Goal: Information Seeking & Learning: Understand process/instructions

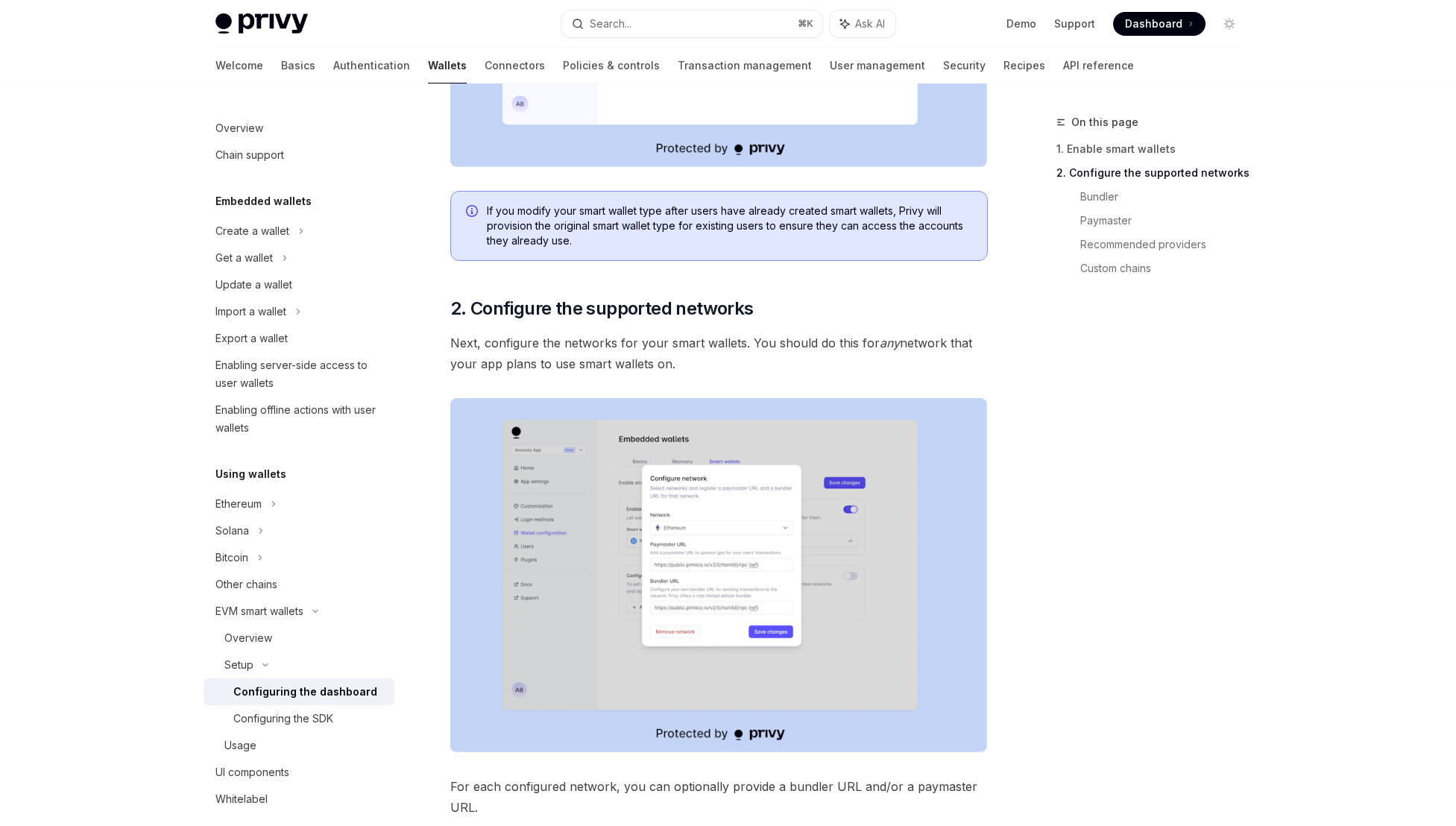
scroll to position [1142, 0]
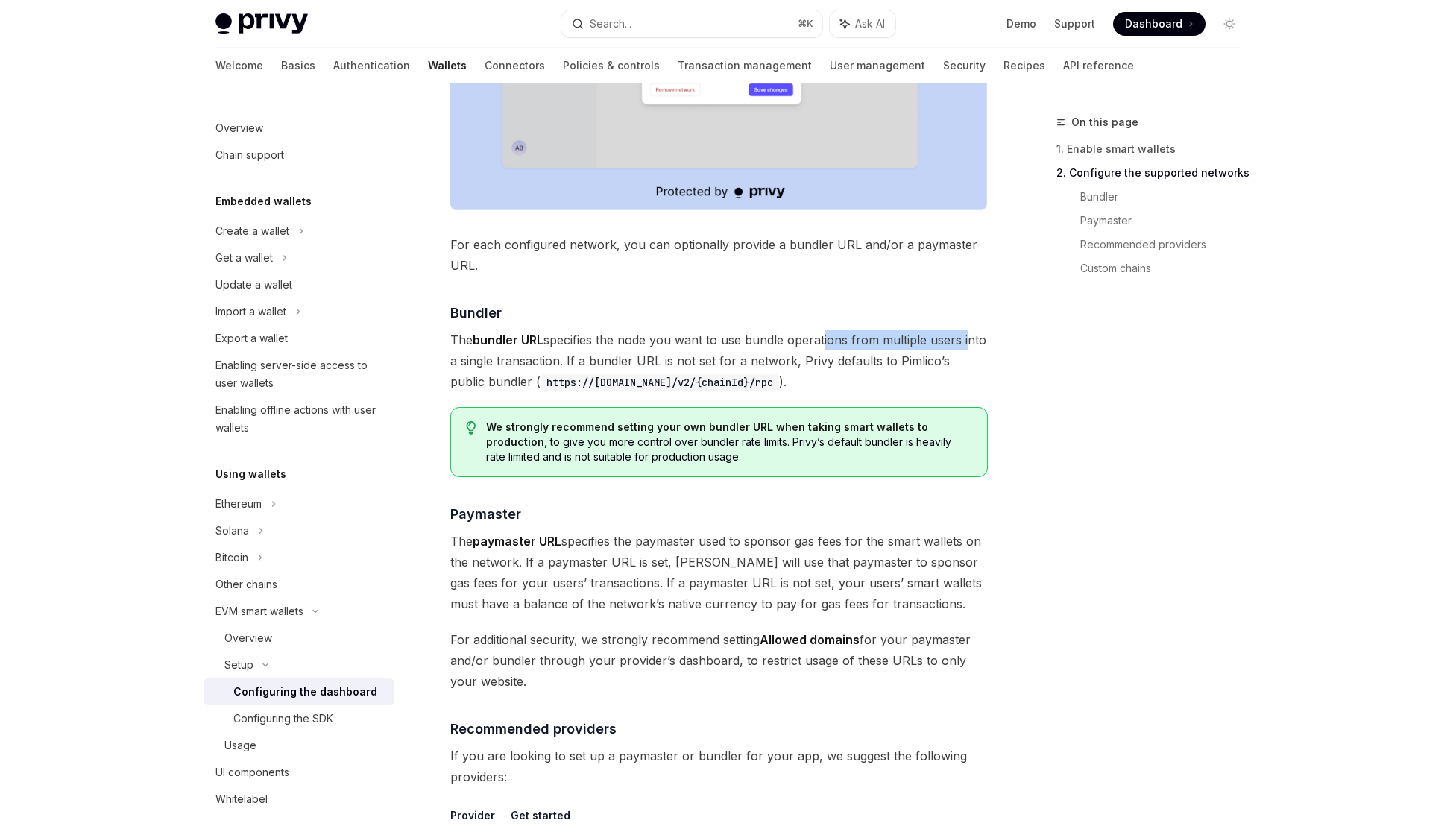
drag, startPoint x: 959, startPoint y: 337, endPoint x: 822, endPoint y: 341, distance: 137.1
click at [822, 341] on span "The bundler URL specifies the node you want to use bundle operations from multi…" at bounding box center [719, 361] width 538 height 62
drag, startPoint x: 856, startPoint y: 359, endPoint x: 774, endPoint y: 365, distance: 82.2
click at [774, 365] on span "The bundler URL specifies the node you want to use bundle operations from multi…" at bounding box center [719, 361] width 538 height 62
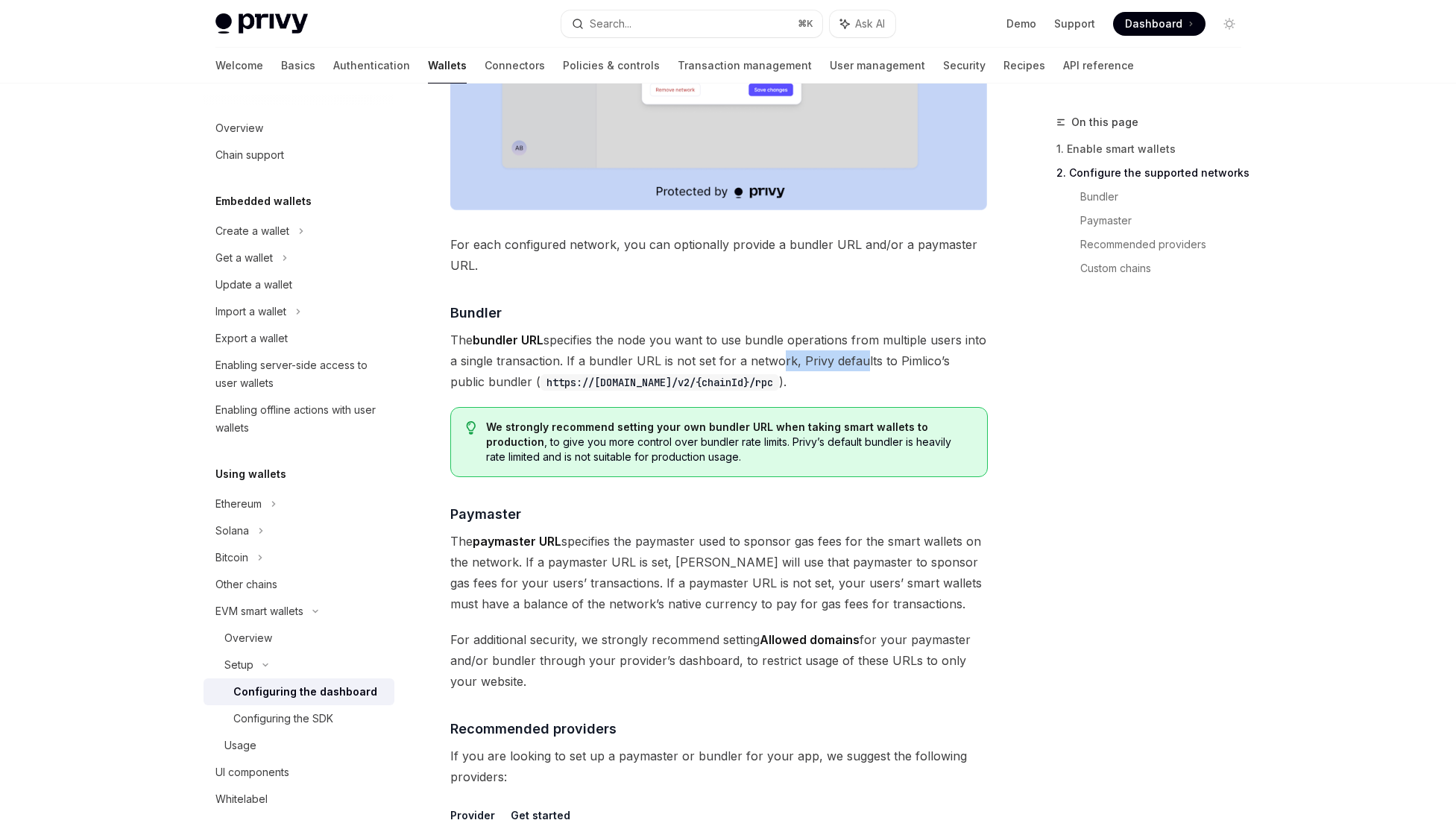
click at [774, 365] on span "The bundler URL specifies the node you want to use bundle operations from multi…" at bounding box center [719, 361] width 538 height 62
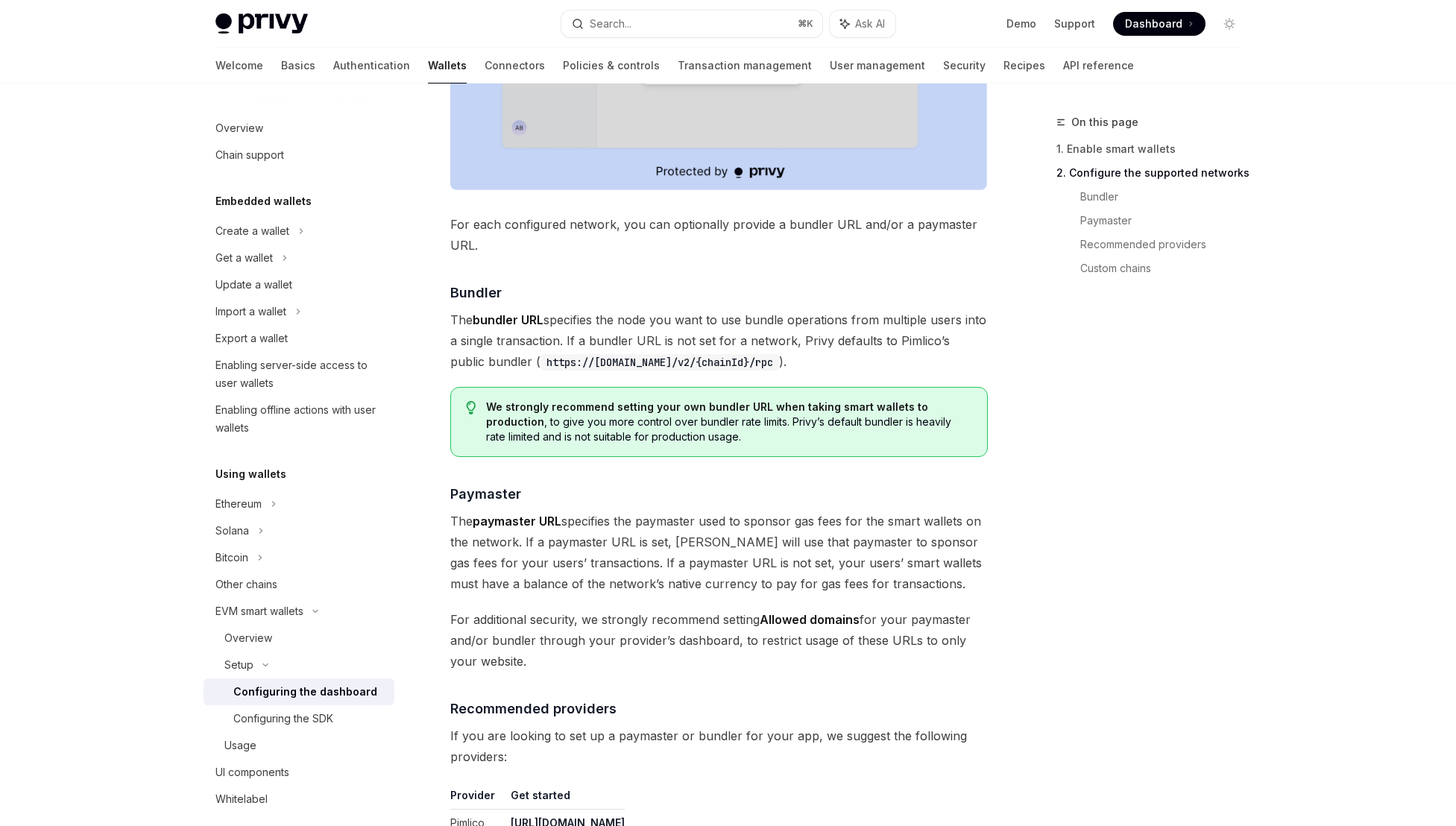
scroll to position [1189, 0]
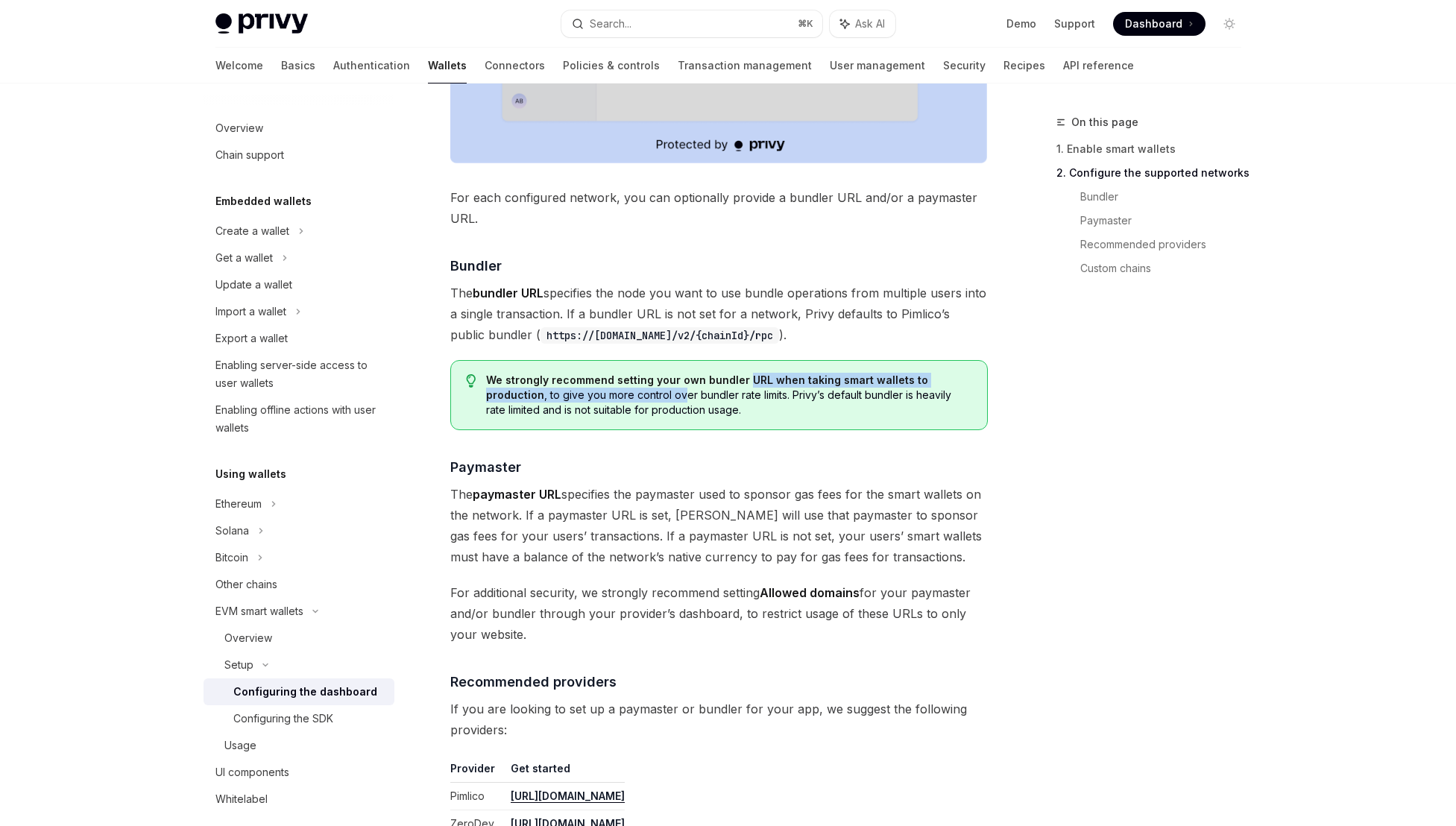
drag, startPoint x: 739, startPoint y: 385, endPoint x: 605, endPoint y: 395, distance: 134.4
click at [606, 395] on span "We strongly recommend setting your own bundler URL when taking smart wallets to…" at bounding box center [728, 395] width 486 height 45
click at [605, 395] on span "We strongly recommend setting your own bundler URL when taking smart wallets to…" at bounding box center [728, 395] width 486 height 45
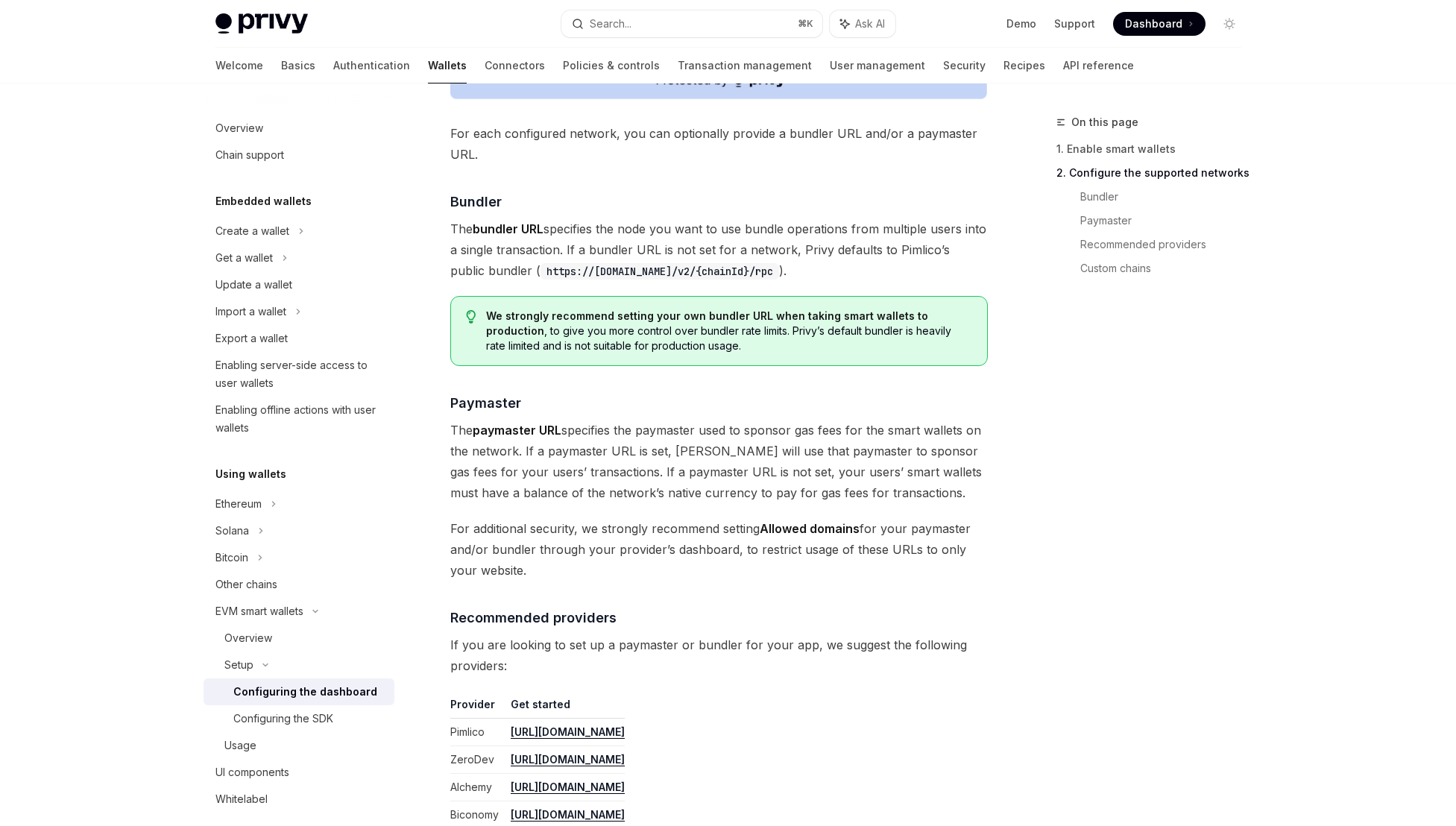
scroll to position [1406, 0]
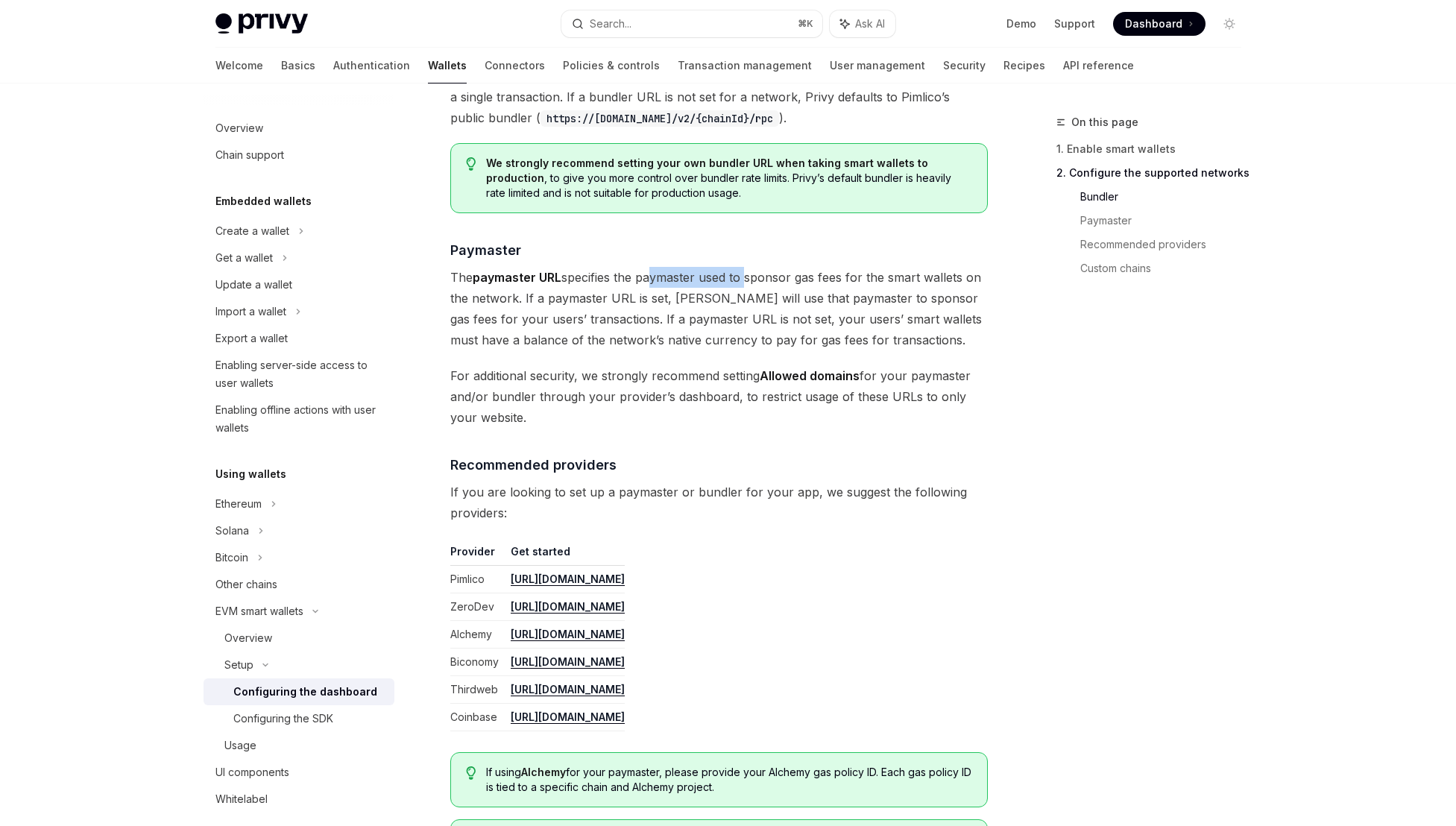
drag, startPoint x: 649, startPoint y: 280, endPoint x: 745, endPoint y: 283, distance: 96.0
click at [745, 283] on span "The paymaster URL specifies the paymaster used to sponsor gas fees for the smar…" at bounding box center [719, 309] width 538 height 83
drag, startPoint x: 959, startPoint y: 324, endPoint x: 773, endPoint y: 322, distance: 186.0
click at [778, 322] on span "The paymaster URL specifies the paymaster used to sponsor gas fees for the smar…" at bounding box center [719, 309] width 538 height 83
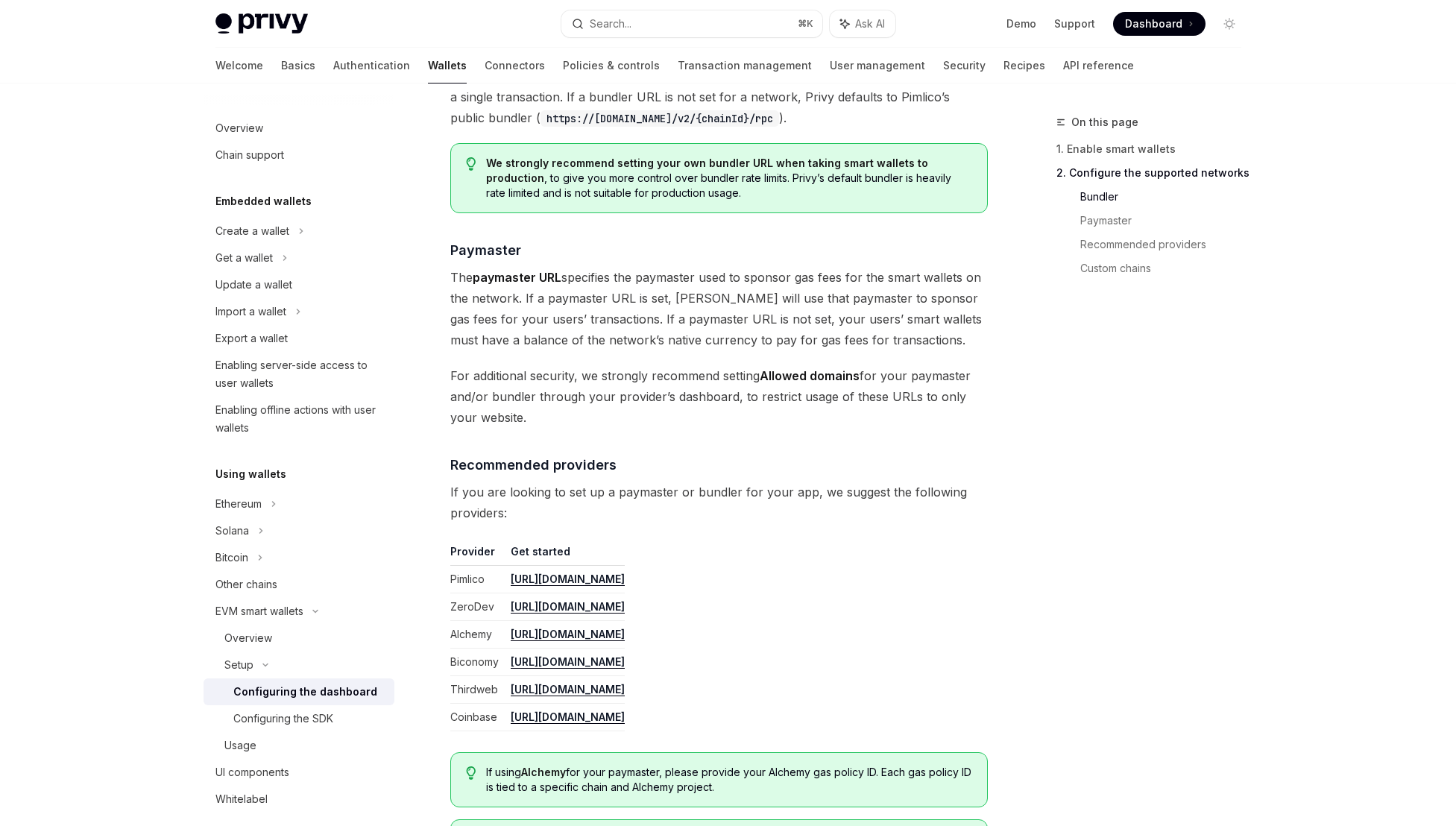
click at [772, 322] on span "The paymaster URL specifies the paymaster used to sponsor gas fees for the smar…" at bounding box center [719, 309] width 538 height 83
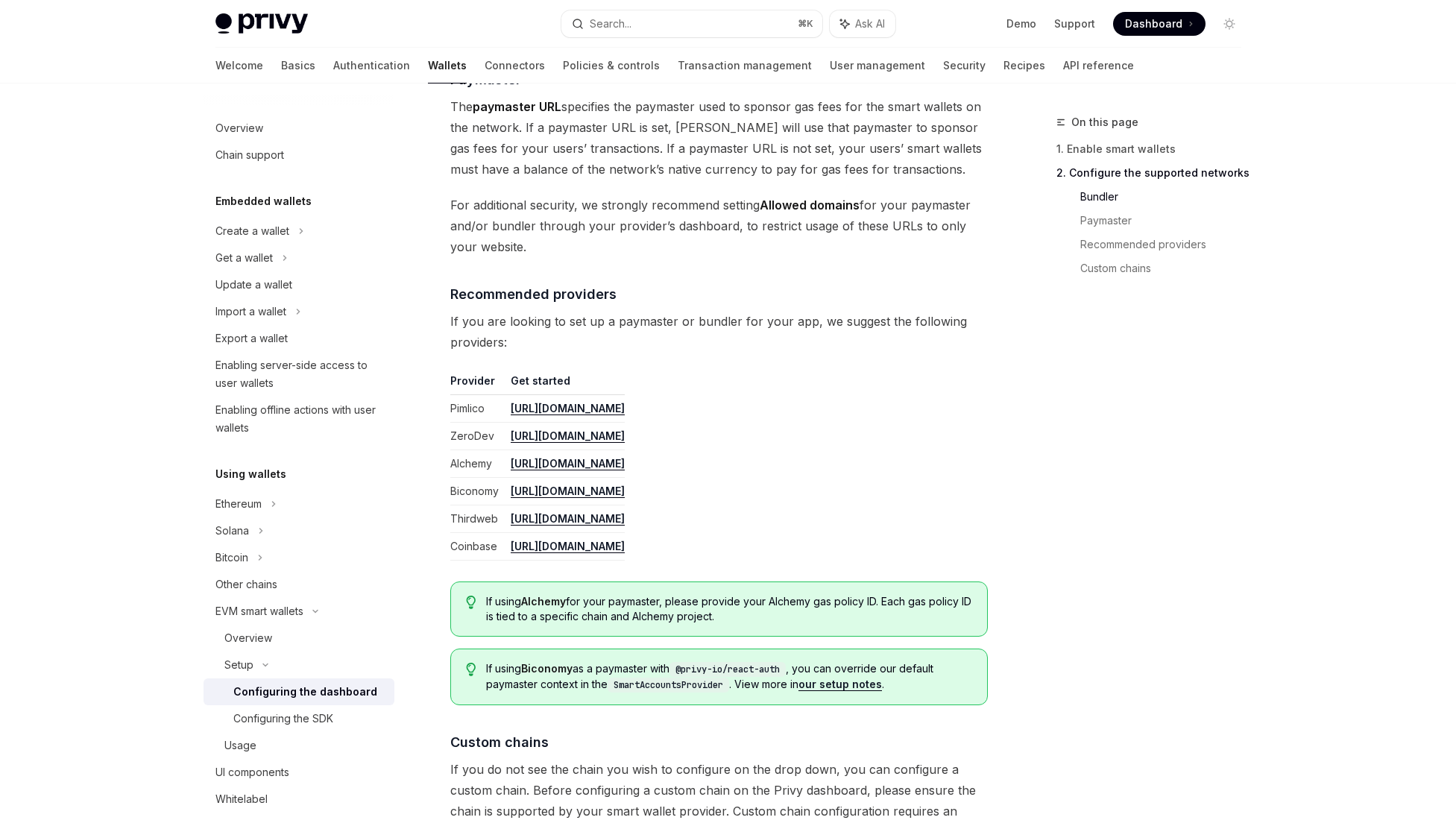
scroll to position [1708, 0]
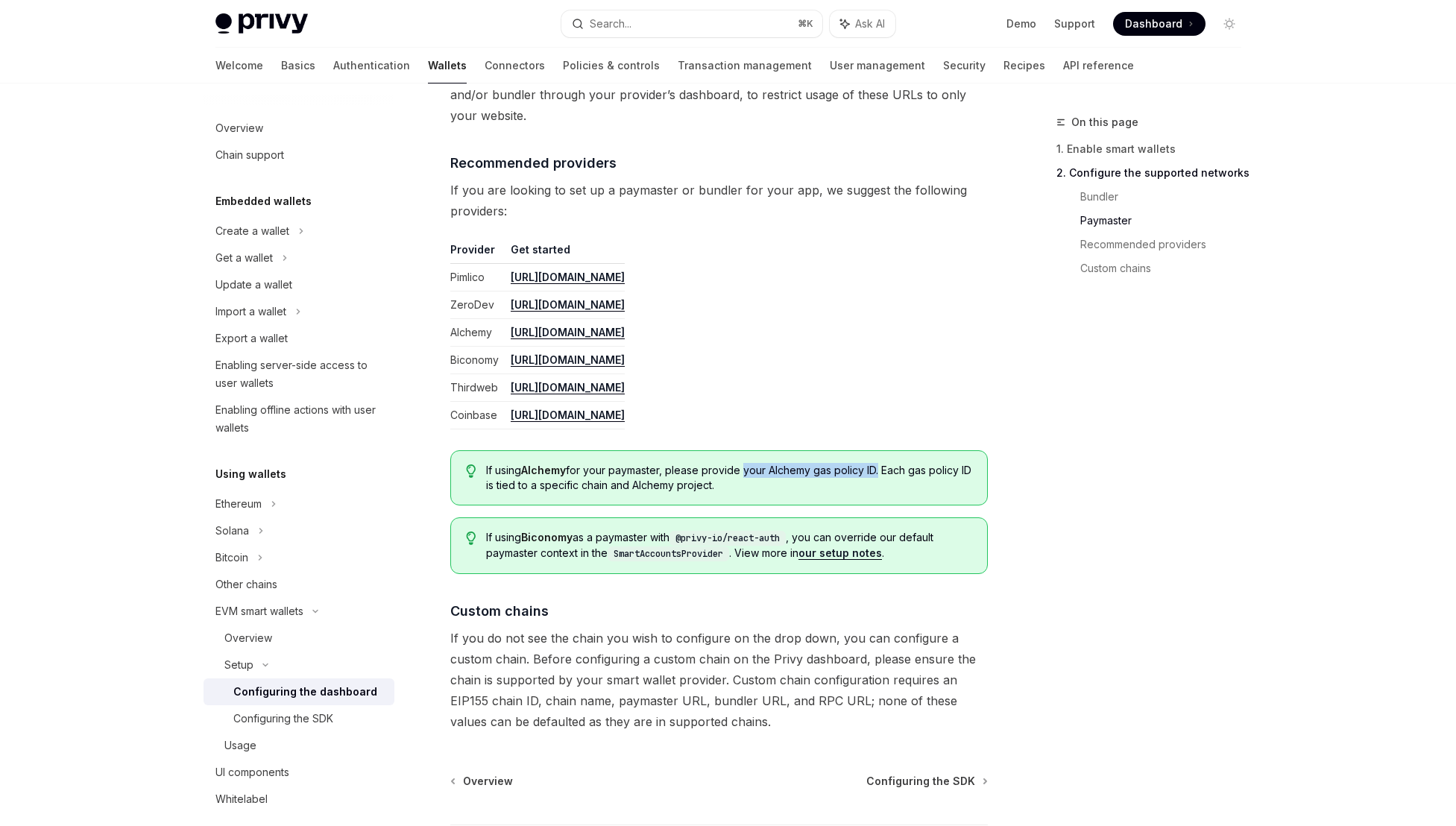
drag, startPoint x: 878, startPoint y: 471, endPoint x: 742, endPoint y: 466, distance: 136.1
click at [742, 466] on span "If using Alchemy for your paymaster, please provide your Alchemy gas policy ID.…" at bounding box center [728, 478] width 486 height 30
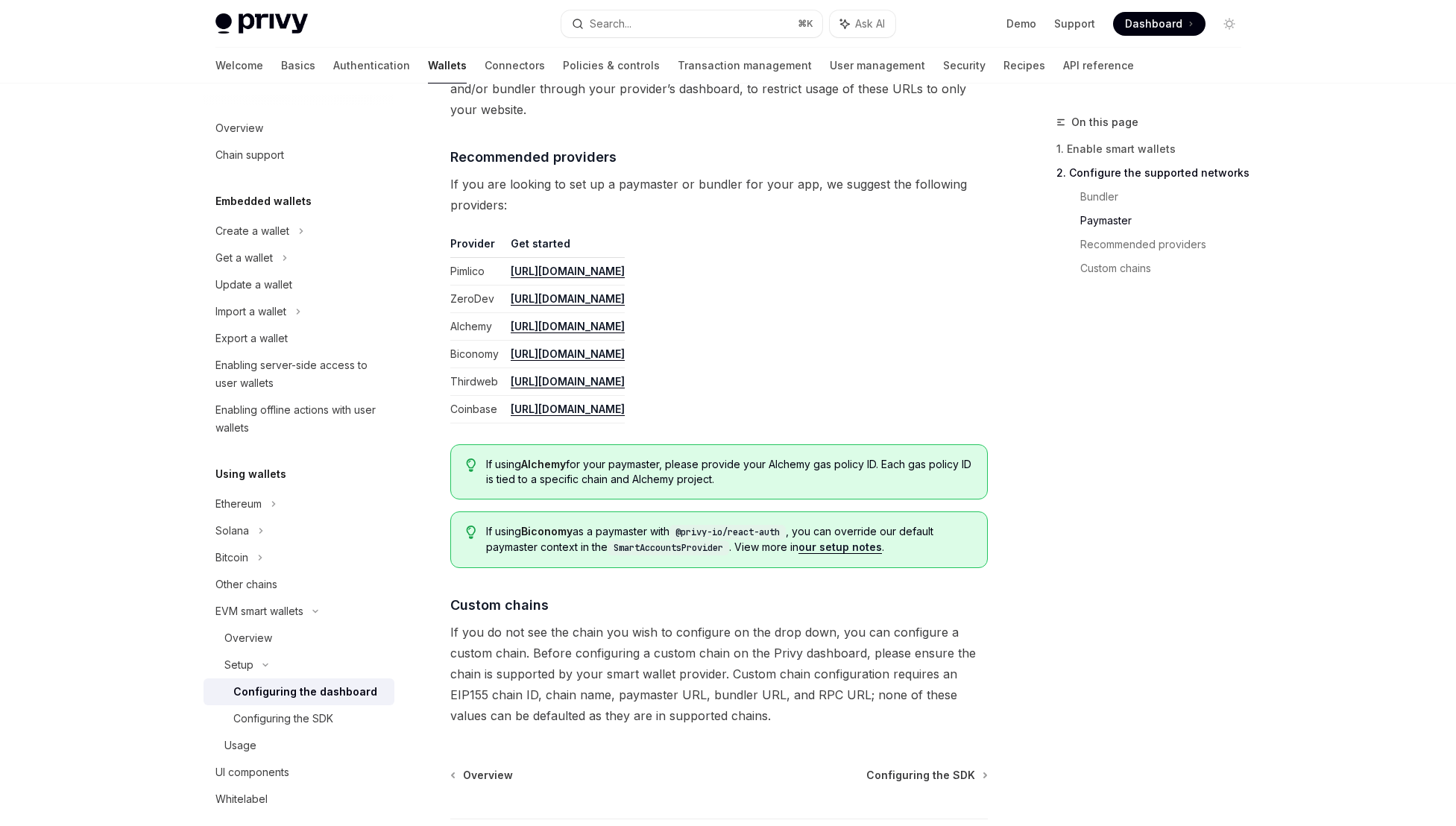
scroll to position [1714, 0]
drag, startPoint x: 578, startPoint y: 542, endPoint x: 550, endPoint y: 543, distance: 28.0
click at [550, 543] on span "If using Biconomy as a paymaster with @privy-io/react-auth , you can override o…" at bounding box center [728, 539] width 486 height 31
click at [845, 551] on link "our setup notes" at bounding box center [840, 547] width 83 height 14
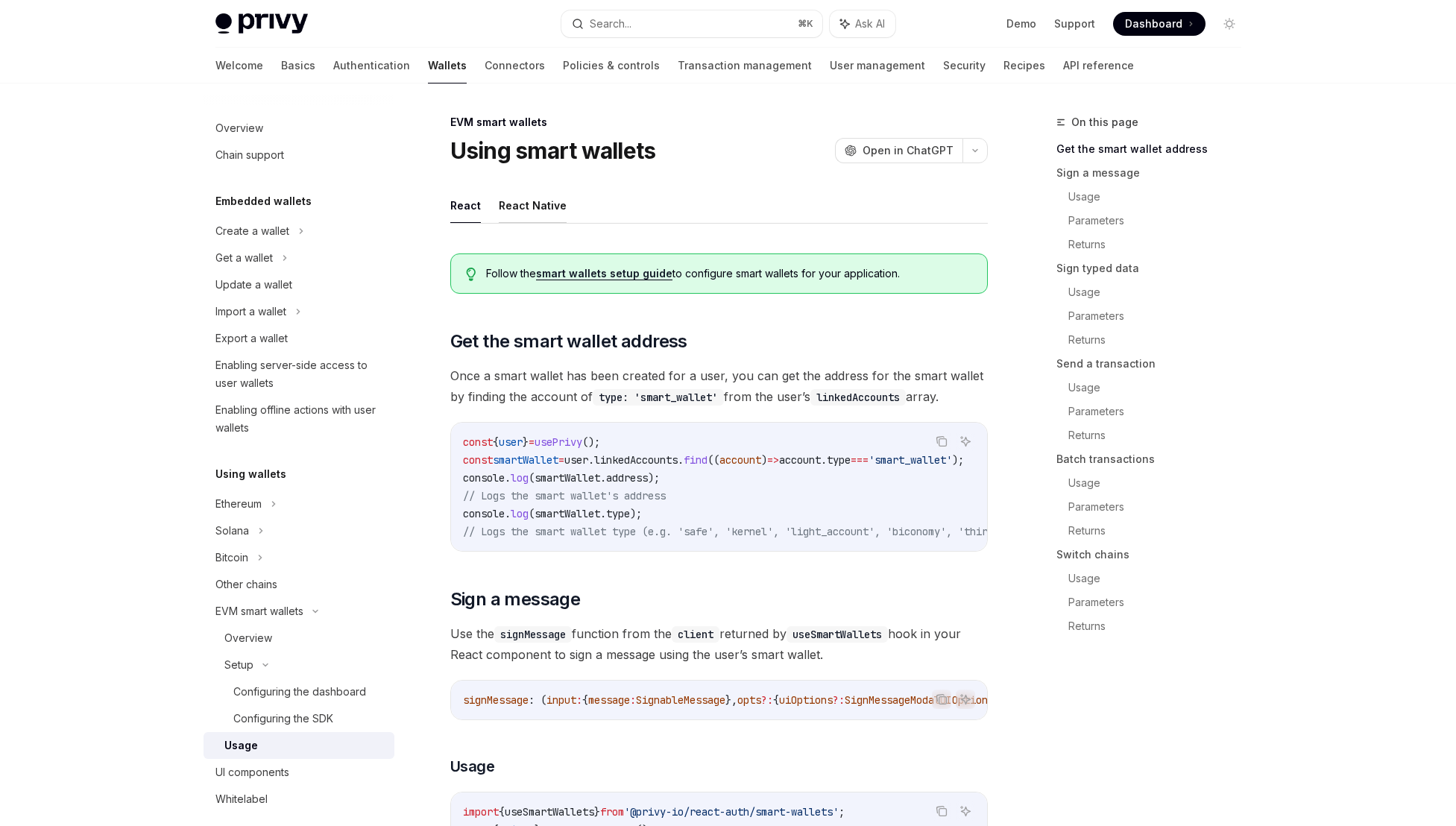
click at [532, 212] on button "React Native" at bounding box center [532, 206] width 68 height 35
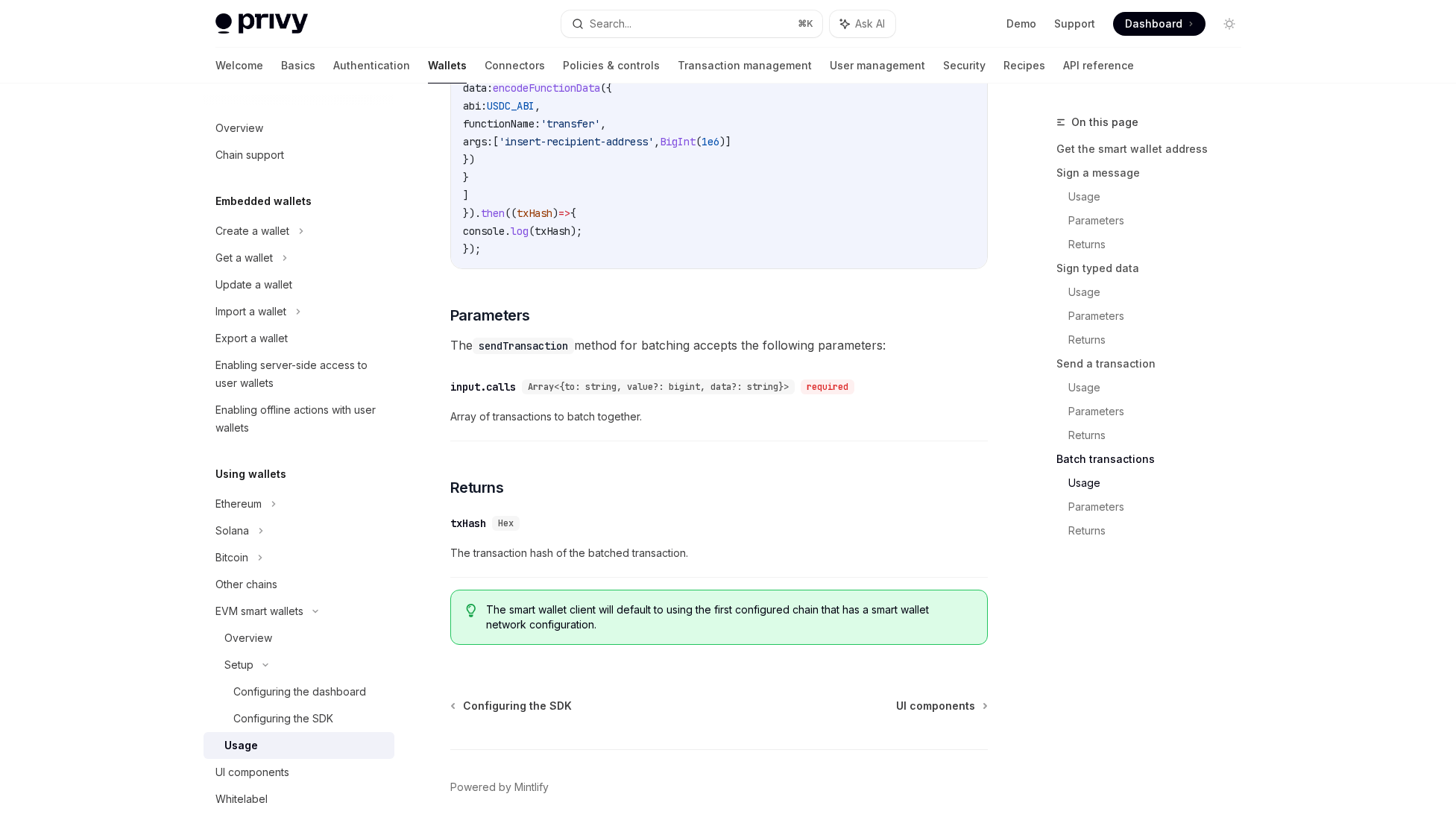
scroll to position [3164, 0]
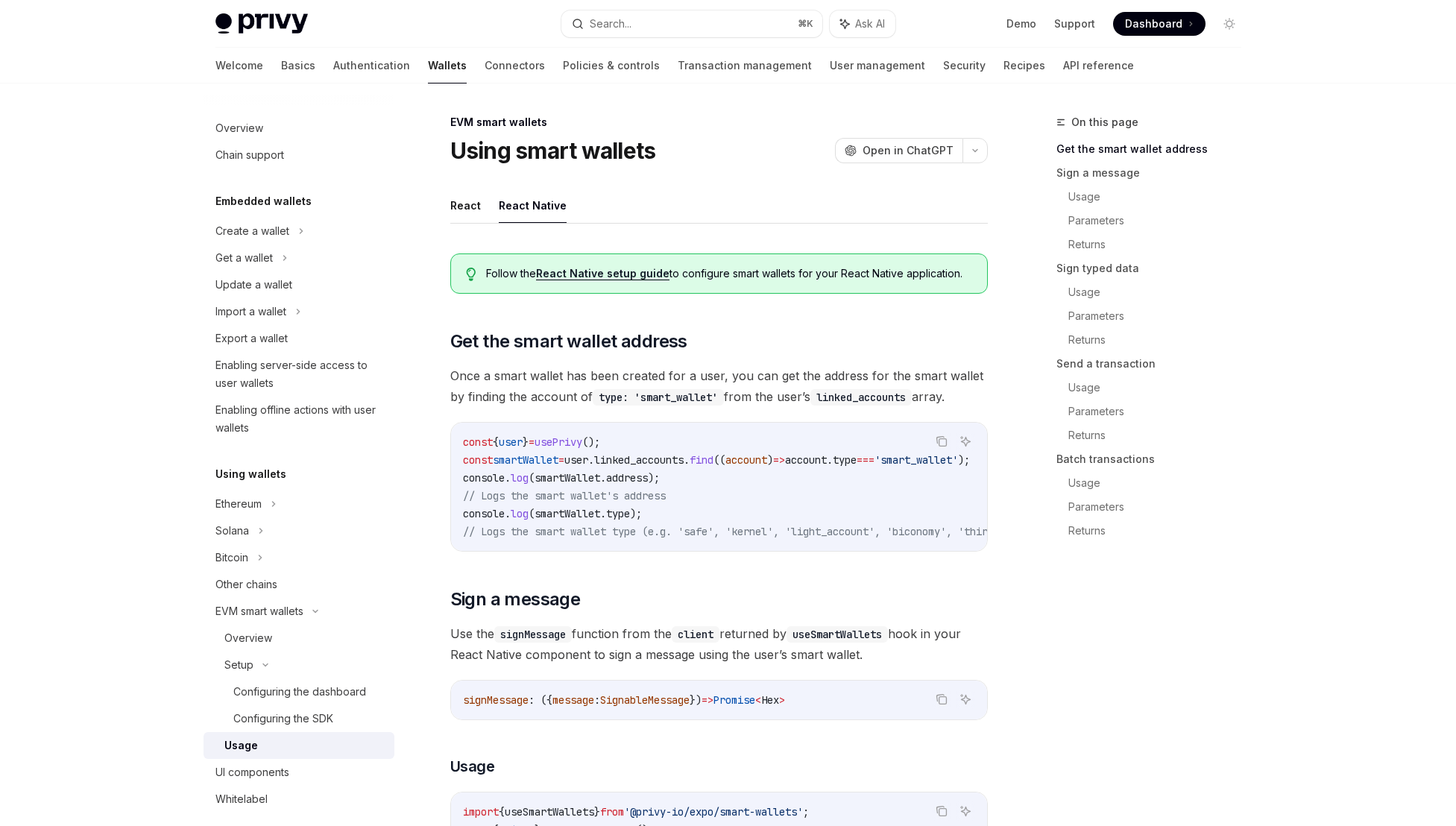
type textarea "*"
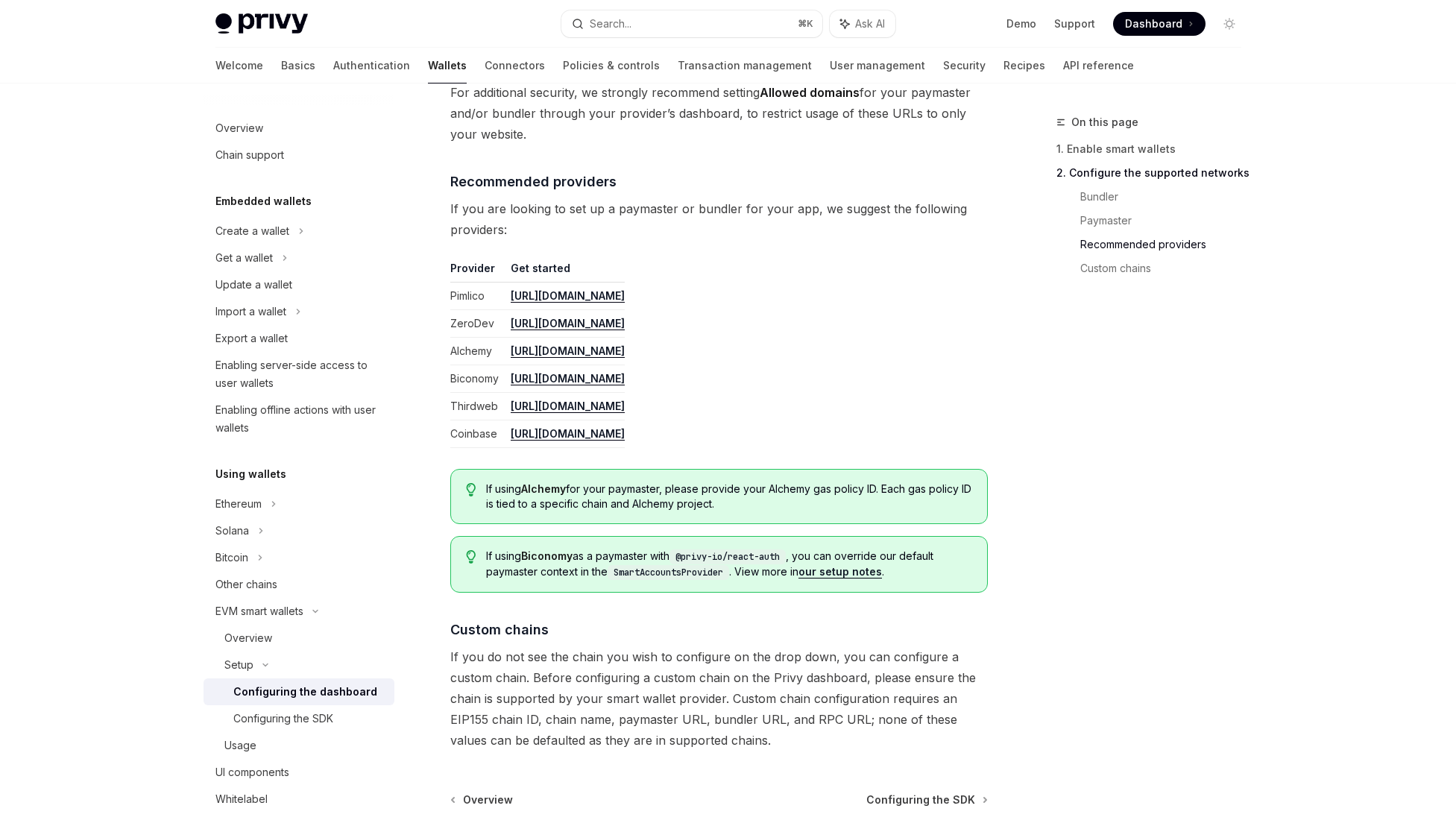
scroll to position [1578, 0]
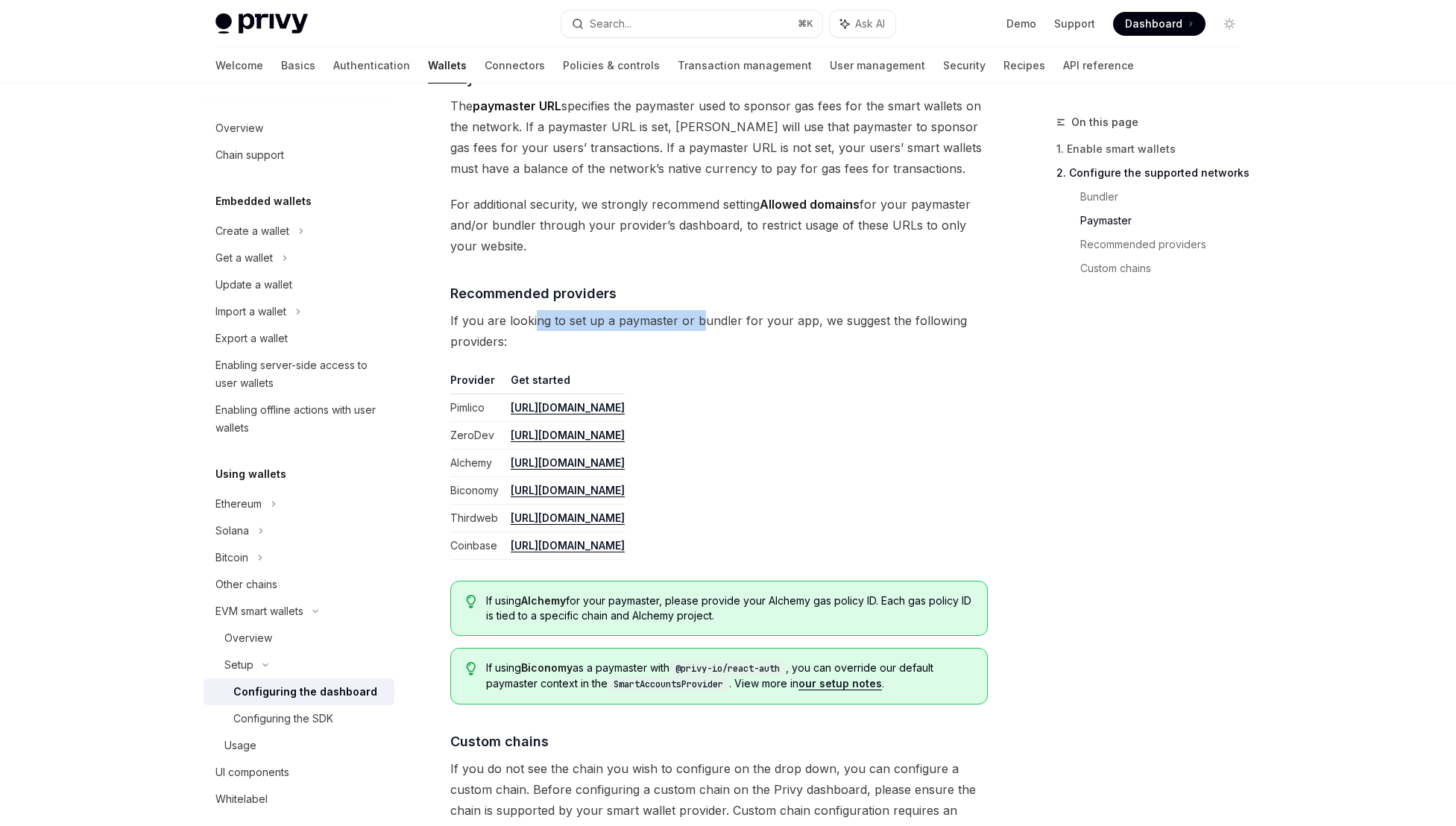
drag, startPoint x: 535, startPoint y: 322, endPoint x: 701, endPoint y: 320, distance: 166.0
click at [701, 320] on span "If you are looking to set up a paymaster or bundler for your app, we suggest th…" at bounding box center [719, 331] width 538 height 42
drag, startPoint x: 710, startPoint y: 323, endPoint x: 614, endPoint y: 323, distance: 96.0
click at [614, 323] on span "If you are looking to set up a paymaster or bundler for your app, we suggest th…" at bounding box center [719, 331] width 538 height 42
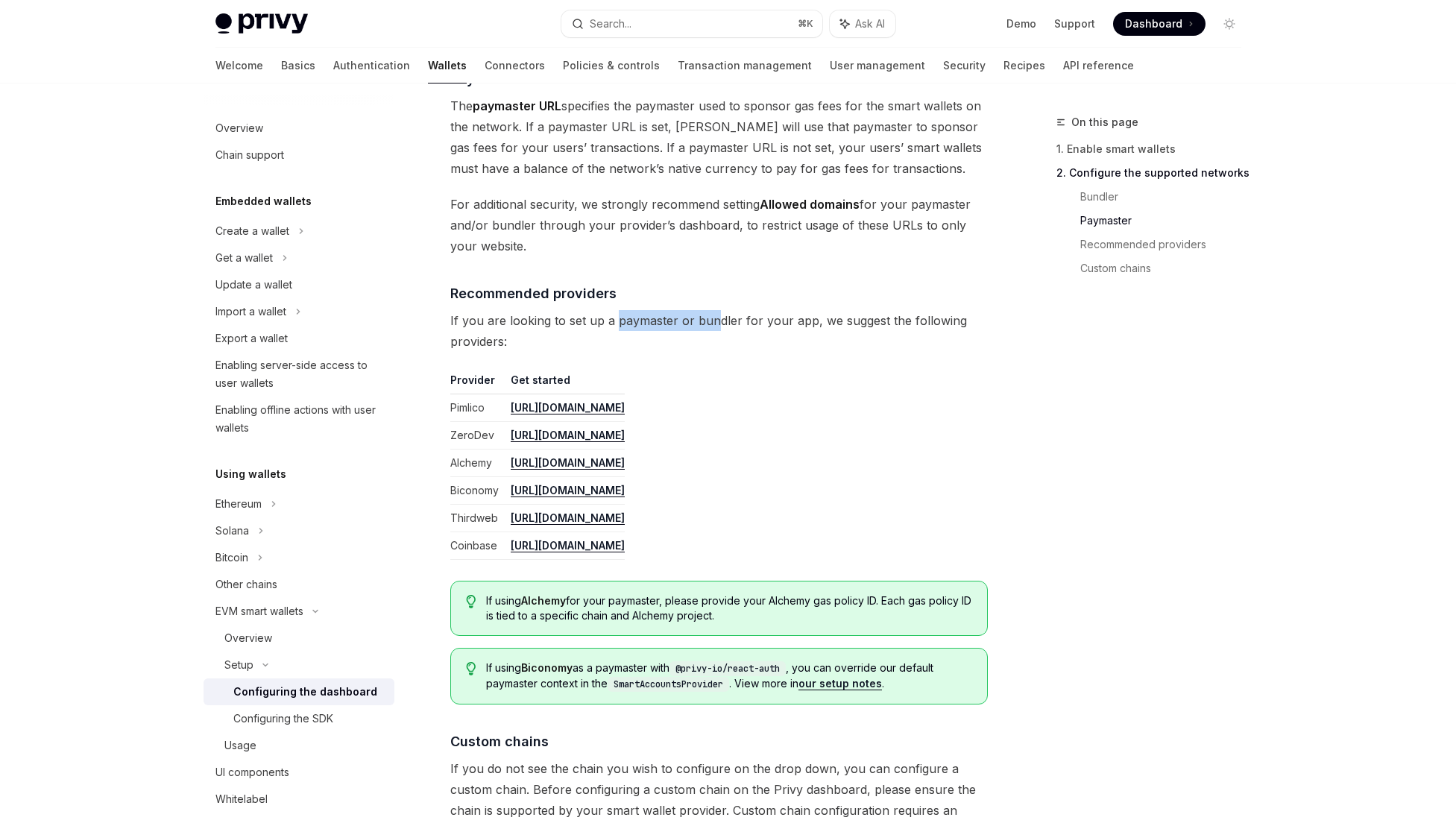
click at [614, 323] on span "If you are looking to set up a paymaster or bundler for your app, we suggest th…" at bounding box center [719, 331] width 538 height 42
